Goal: Task Accomplishment & Management: Complete application form

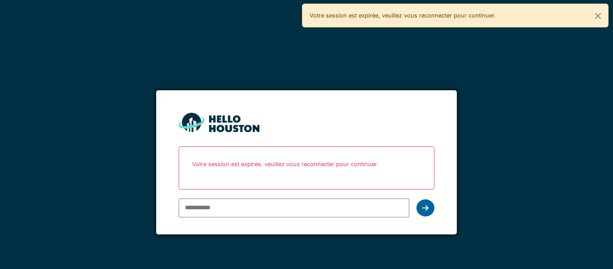
type input "**********"
click at [420, 210] on div at bounding box center [425, 207] width 18 height 17
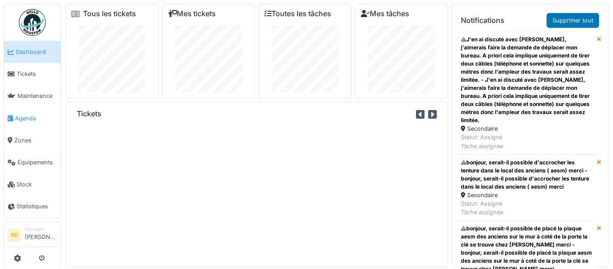
click at [22, 123] on link "Agenda" at bounding box center [32, 118] width 57 height 22
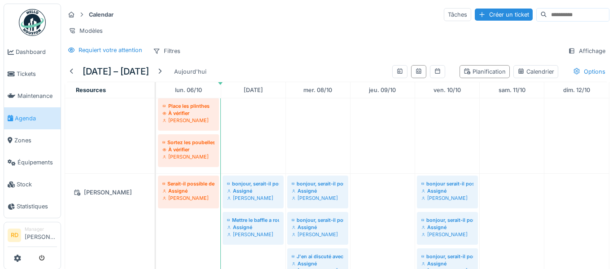
click at [337, 58] on div "Calendar Tâches Créer un ticket Modèles Requiert votre attention Filtres Affich…" at bounding box center [337, 33] width 552 height 58
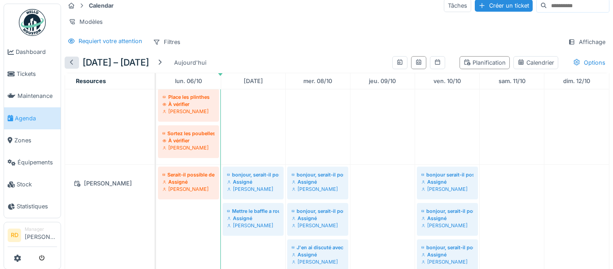
click at [74, 62] on div at bounding box center [71, 62] width 7 height 9
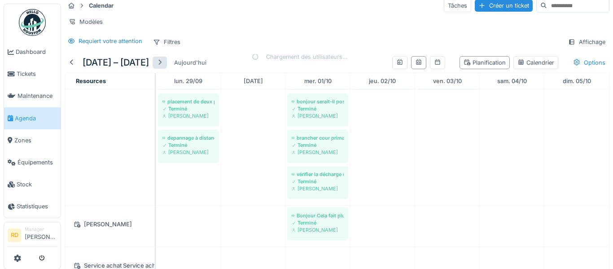
click at [163, 64] on div at bounding box center [159, 62] width 7 height 9
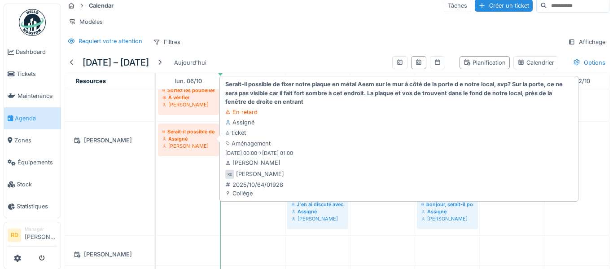
click at [195, 139] on div "Assigné" at bounding box center [188, 138] width 52 height 7
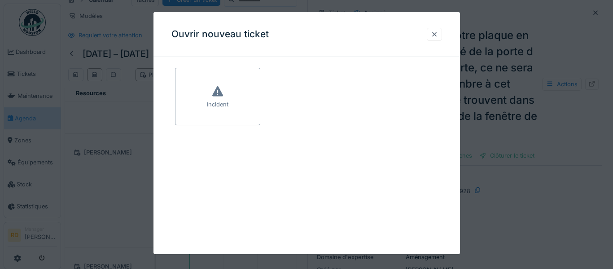
click at [434, 31] on div at bounding box center [434, 34] width 7 height 9
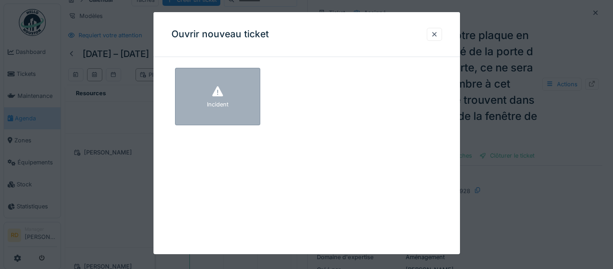
click at [219, 111] on div "Incident" at bounding box center [217, 96] width 85 height 57
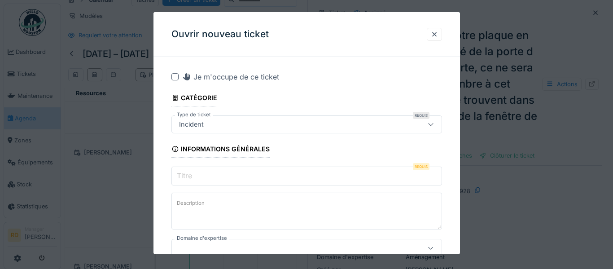
click at [436, 123] on div at bounding box center [431, 124] width 22 height 17
click at [371, 171] on input "Titre" at bounding box center [306, 175] width 271 height 19
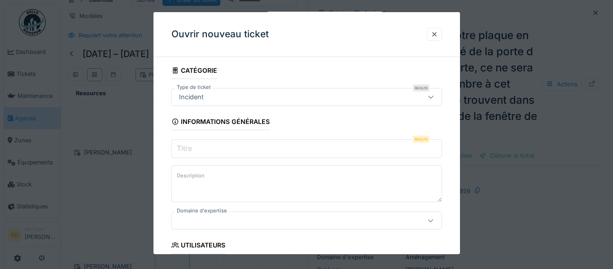
scroll to position [29, 0]
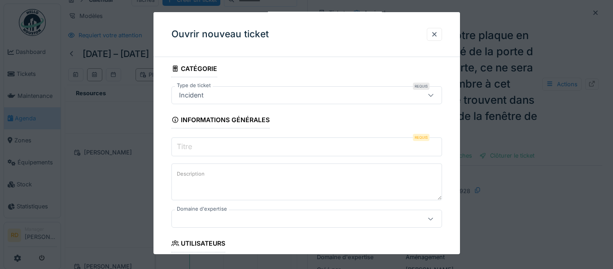
click at [430, 31] on div at bounding box center [434, 34] width 15 height 13
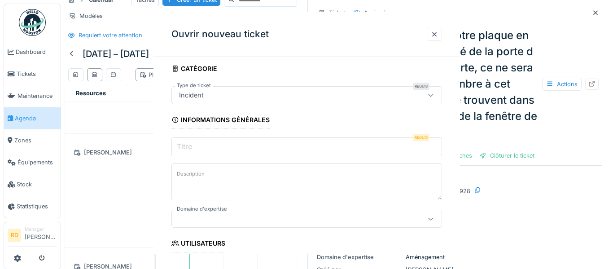
click at [433, 35] on div at bounding box center [434, 34] width 7 height 9
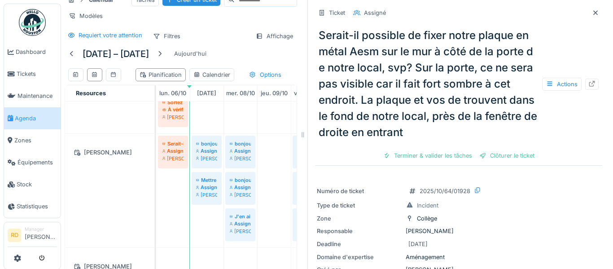
scroll to position [0, 0]
click at [598, 10] on icon at bounding box center [595, 13] width 7 height 6
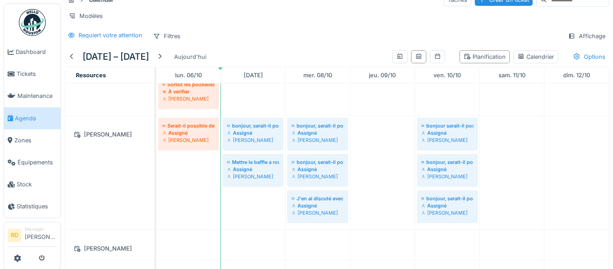
scroll to position [9, 0]
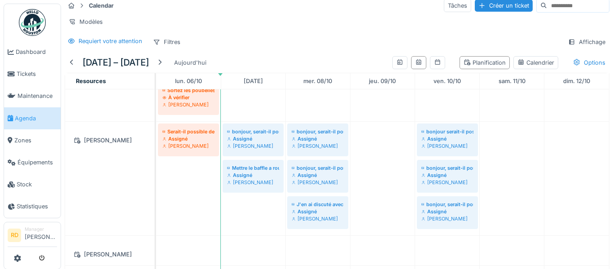
click at [172, 170] on td at bounding box center [188, 86] width 65 height 791
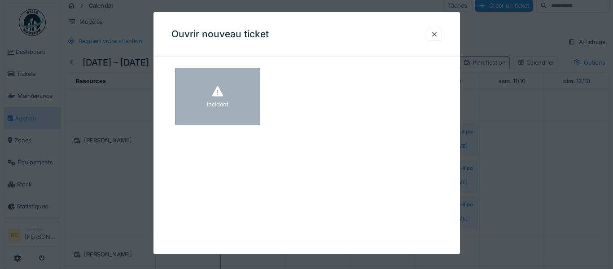
click at [212, 99] on div at bounding box center [217, 92] width 13 height 16
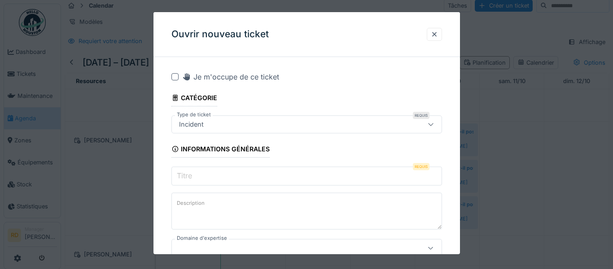
click at [348, 175] on input "Titre" at bounding box center [306, 175] width 271 height 19
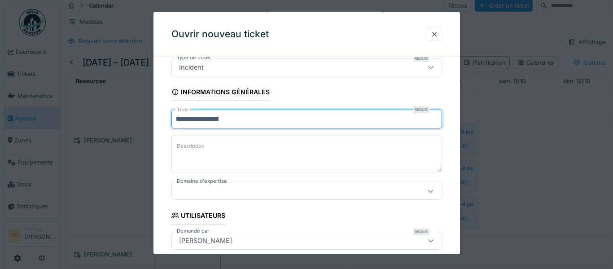
scroll to position [57, 0]
type input "**********"
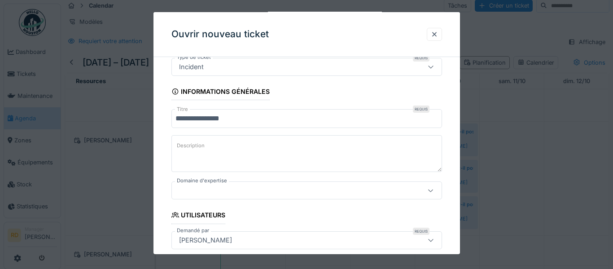
click at [235, 193] on div at bounding box center [289, 190] width 229 height 10
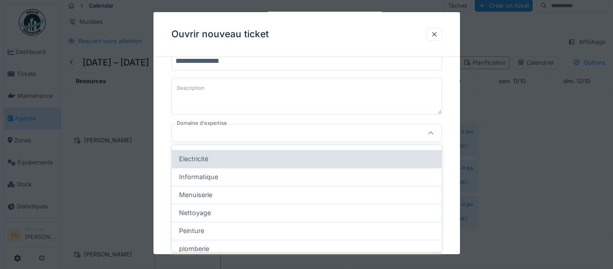
scroll to position [83, 0]
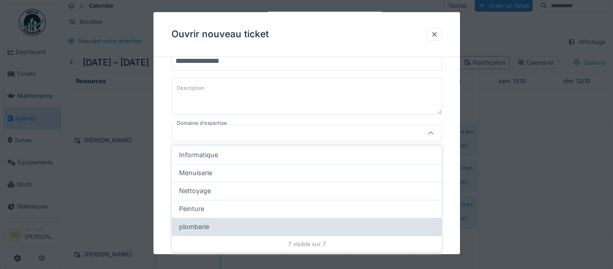
click at [213, 227] on div "plomberie" at bounding box center [306, 227] width 255 height 10
type input "***"
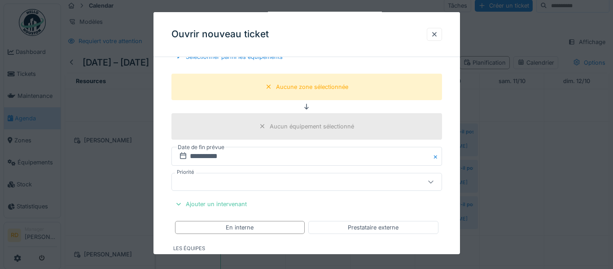
scroll to position [290, 0]
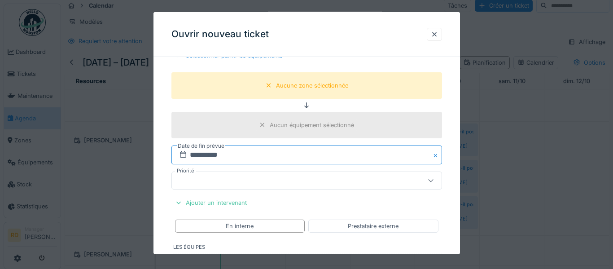
click at [326, 153] on input "**********" at bounding box center [306, 154] width 271 height 19
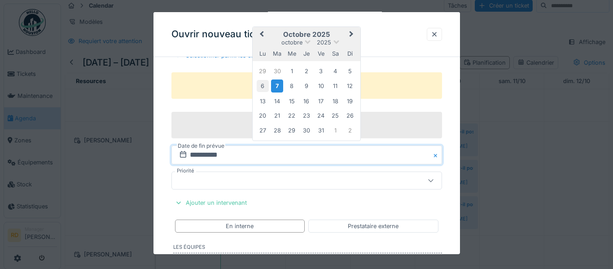
click at [261, 83] on div "6" at bounding box center [263, 86] width 12 height 12
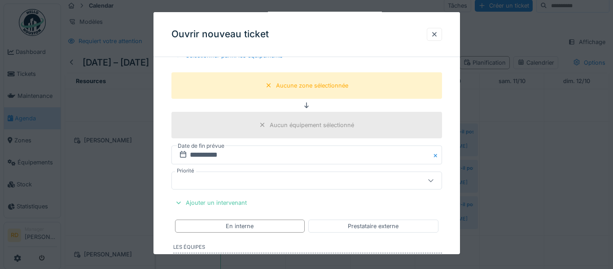
click at [429, 181] on icon at bounding box center [430, 180] width 7 height 6
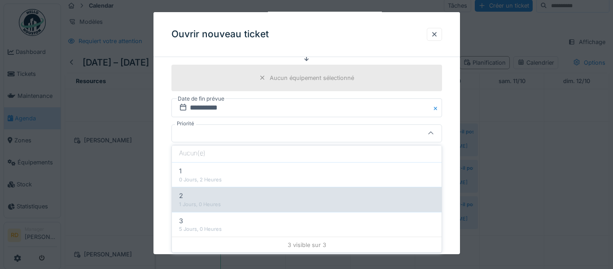
scroll to position [31, 0]
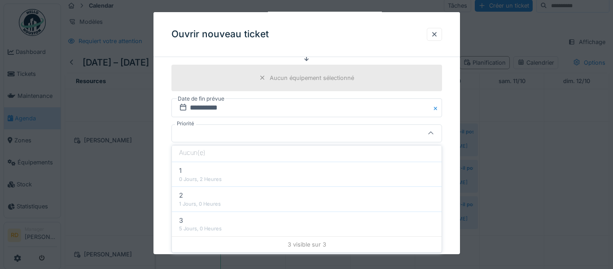
click at [226, 137] on div at bounding box center [289, 133] width 229 height 10
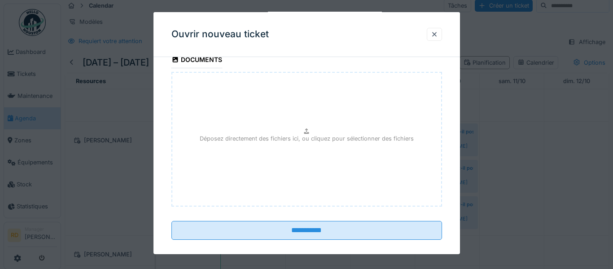
scroll to position [618, 0]
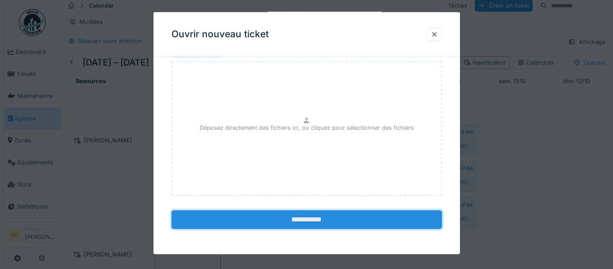
click at [308, 215] on input "**********" at bounding box center [306, 219] width 271 height 19
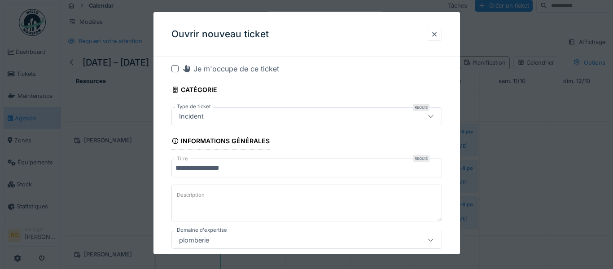
scroll to position [0, 0]
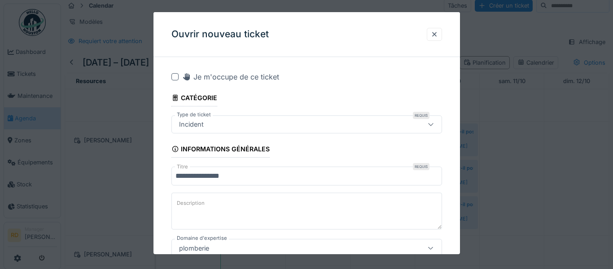
click at [175, 78] on div at bounding box center [174, 76] width 7 height 7
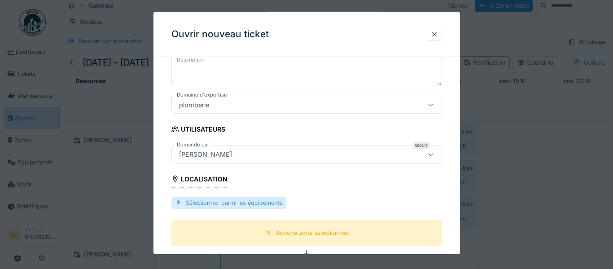
scroll to position [201, 0]
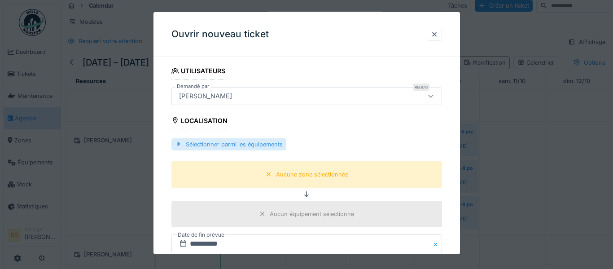
click at [206, 144] on div "Sélectionner parmi les équipements" at bounding box center [228, 144] width 115 height 12
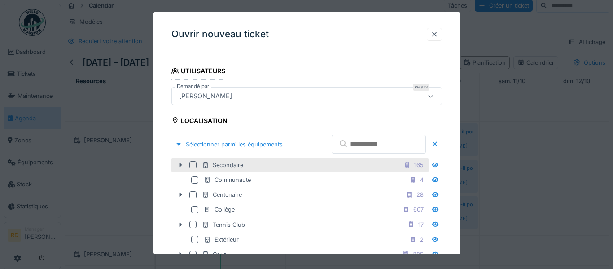
click at [218, 164] on div "Secondaire" at bounding box center [222, 165] width 41 height 9
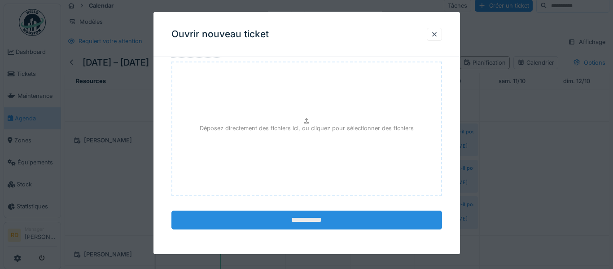
scroll to position [774, 0]
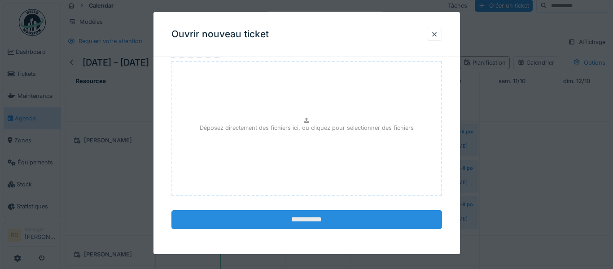
click at [302, 214] on input "**********" at bounding box center [306, 219] width 271 height 19
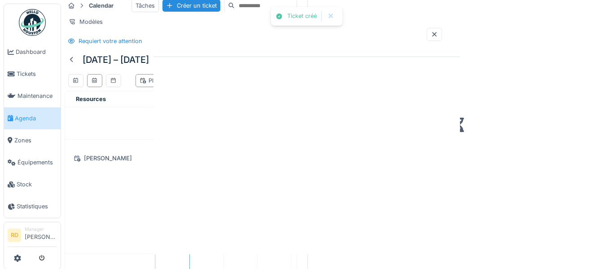
scroll to position [15, 0]
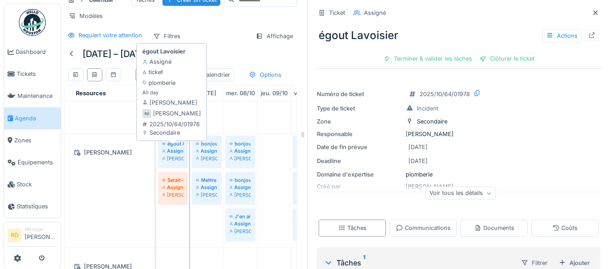
click at [174, 161] on div "[PERSON_NAME]" at bounding box center [172, 158] width 21 height 7
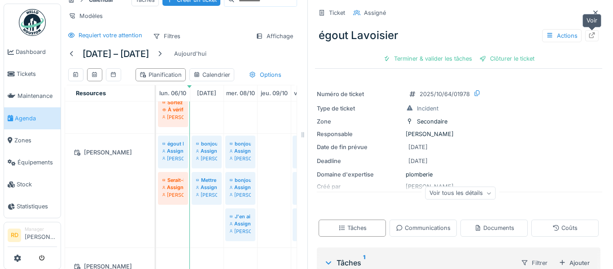
click at [591, 34] on icon at bounding box center [591, 35] width 7 height 6
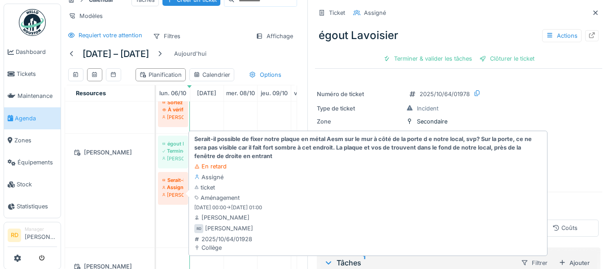
click at [173, 191] on div "Assigné" at bounding box center [172, 187] width 21 height 7
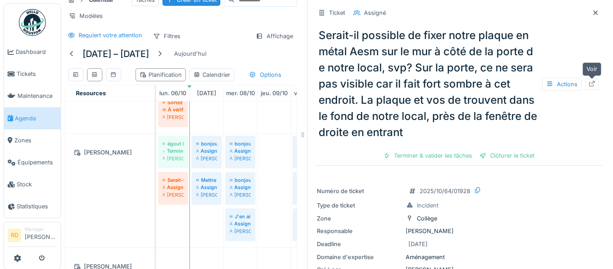
click at [592, 83] on icon at bounding box center [591, 84] width 7 height 6
